Goal: Information Seeking & Learning: Learn about a topic

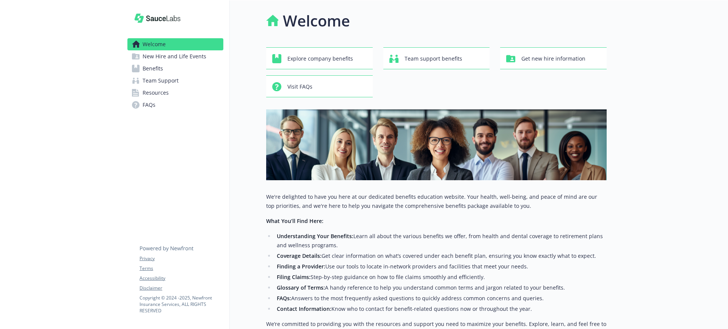
click at [167, 79] on span "Team Support" at bounding box center [161, 81] width 36 height 12
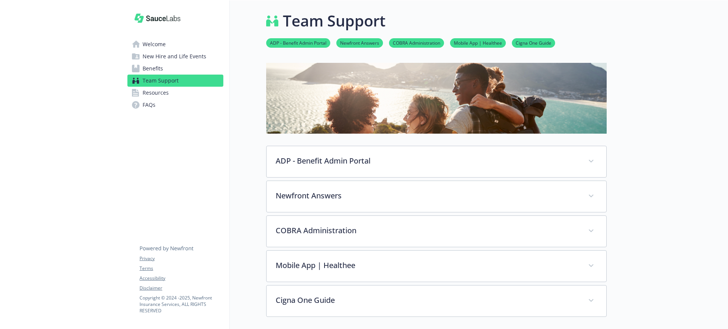
scroll to position [95, 0]
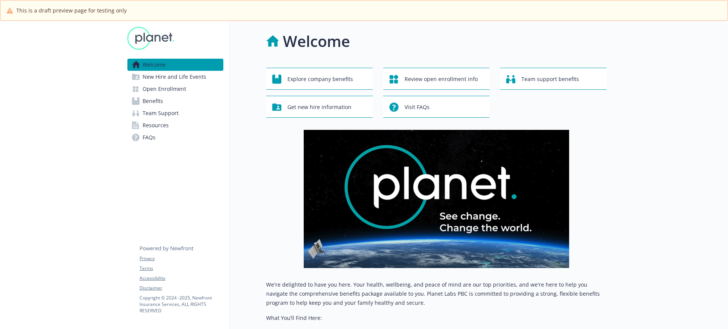
click at [141, 109] on link "Team Support" at bounding box center [175, 113] width 96 height 12
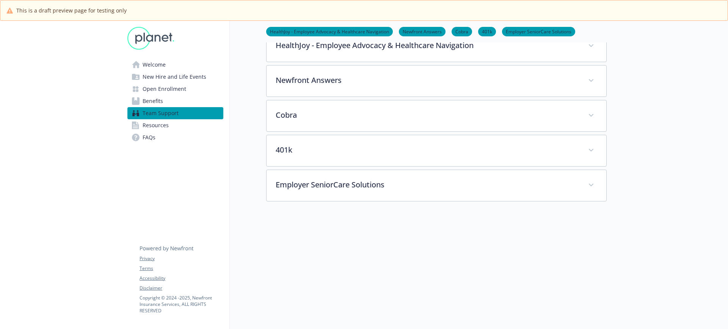
scroll to position [142, 0]
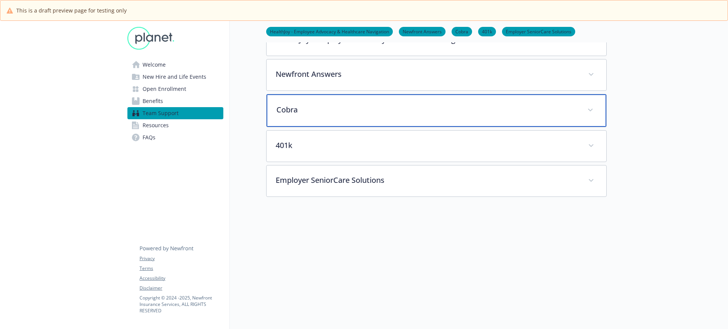
click at [293, 104] on p "Cobra" at bounding box center [427, 109] width 302 height 11
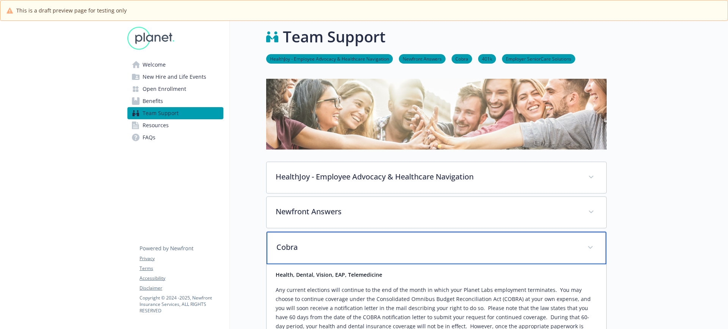
scroll to position [0, 0]
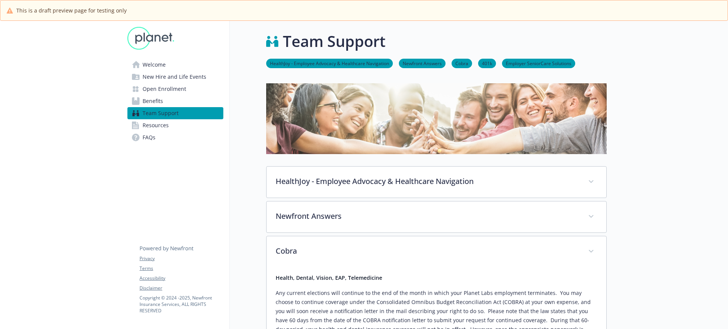
click at [158, 63] on span "Welcome" at bounding box center [154, 65] width 23 height 12
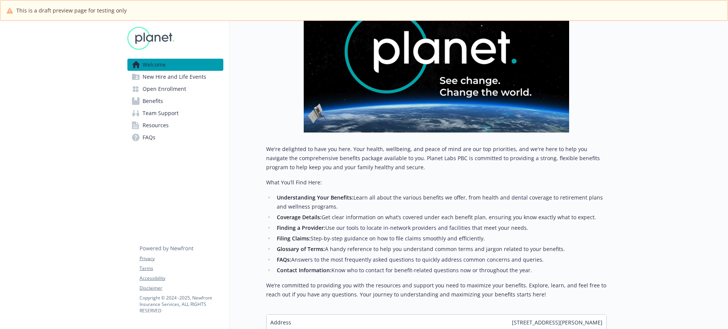
scroll to position [142, 0]
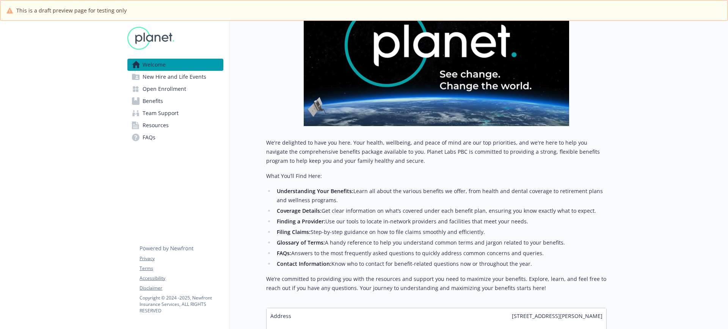
click at [157, 135] on link "FAQs" at bounding box center [175, 138] width 96 height 12
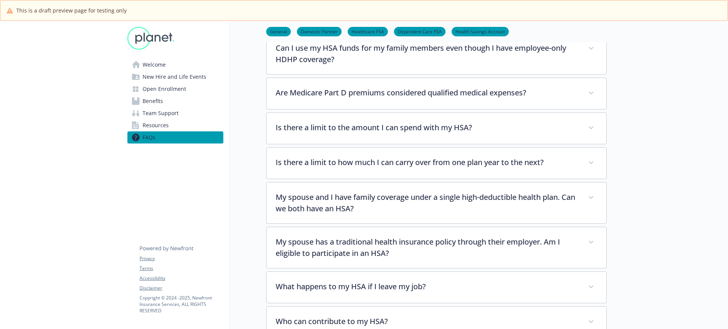
scroll to position [1407, 0]
